Goal: Find specific page/section: Find specific page/section

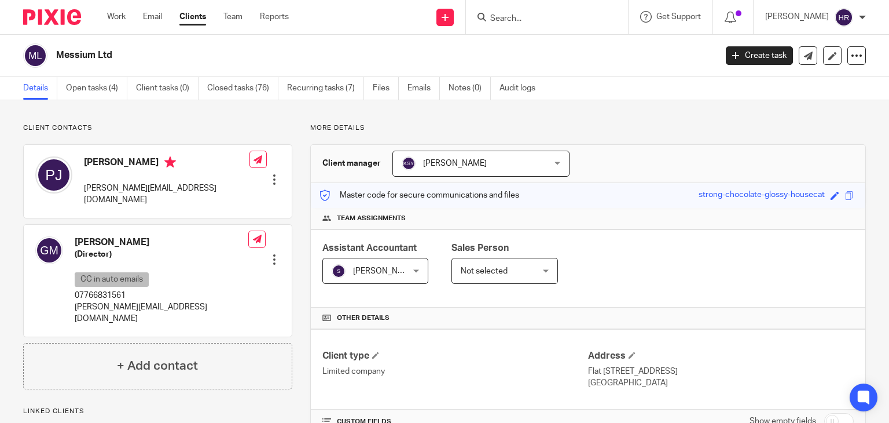
click at [509, 22] on input "Search" at bounding box center [541, 19] width 104 height 10
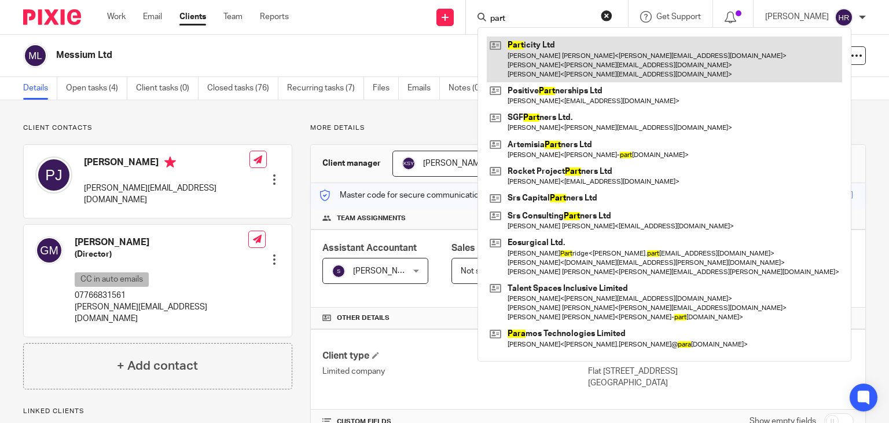
type input "part"
click at [519, 44] on link at bounding box center [664, 59] width 355 height 46
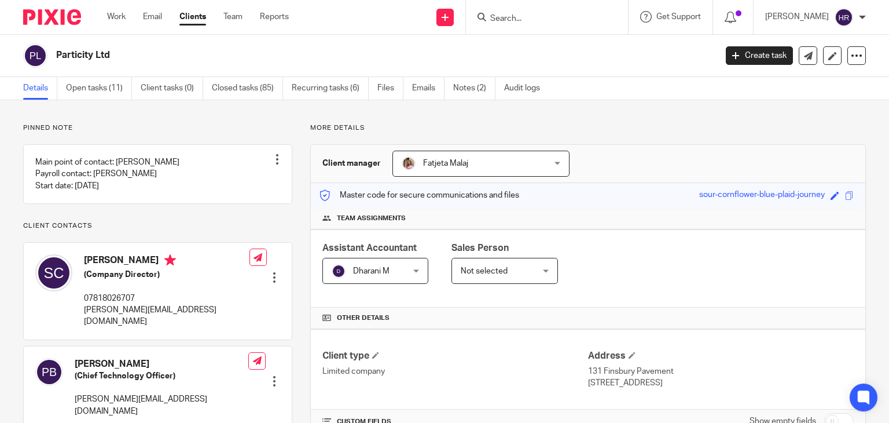
click at [520, 23] on input "Search" at bounding box center [541, 19] width 104 height 10
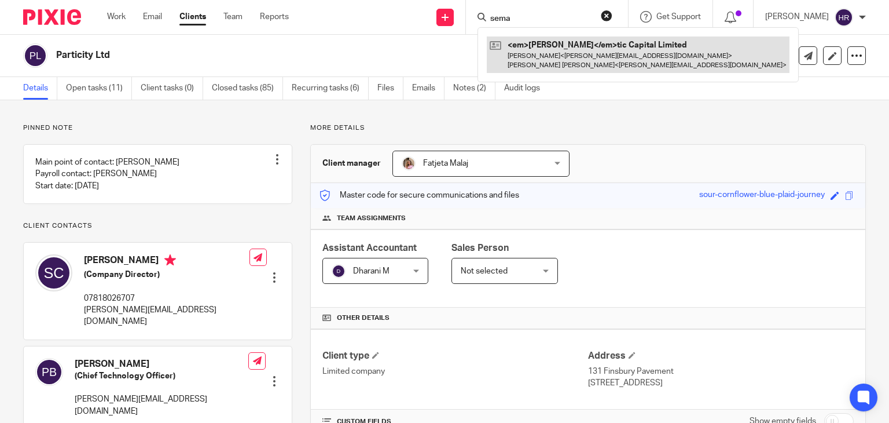
type input "sema"
click at [522, 56] on link at bounding box center [638, 54] width 302 height 36
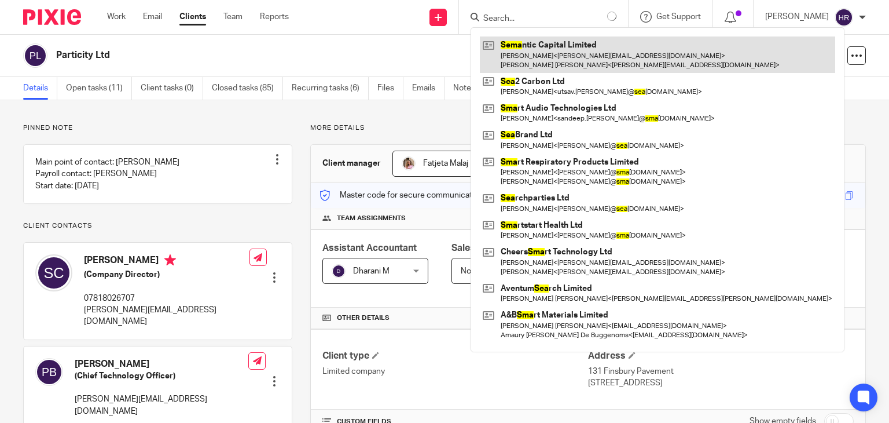
click at [535, 43] on link at bounding box center [657, 54] width 355 height 36
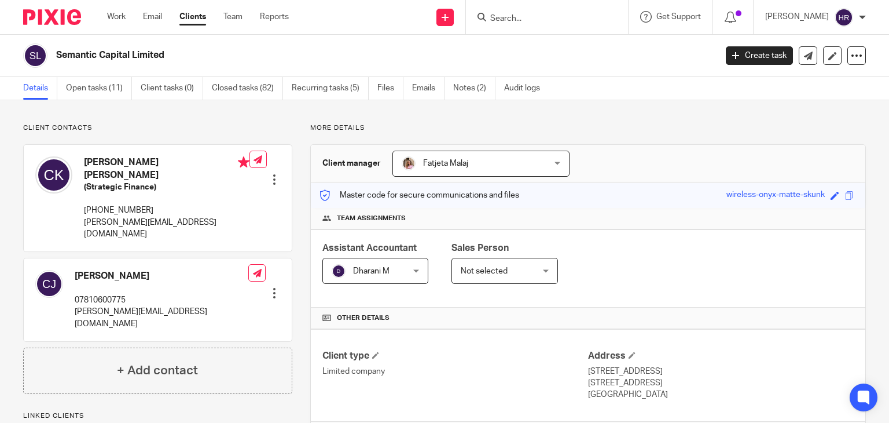
click at [839, 190] on div "Save wireless-onyx-matte-skunk" at bounding box center [792, 195] width 130 height 13
click at [845, 192] on span at bounding box center [849, 195] width 9 height 9
